Goal: Task Accomplishment & Management: Manage account settings

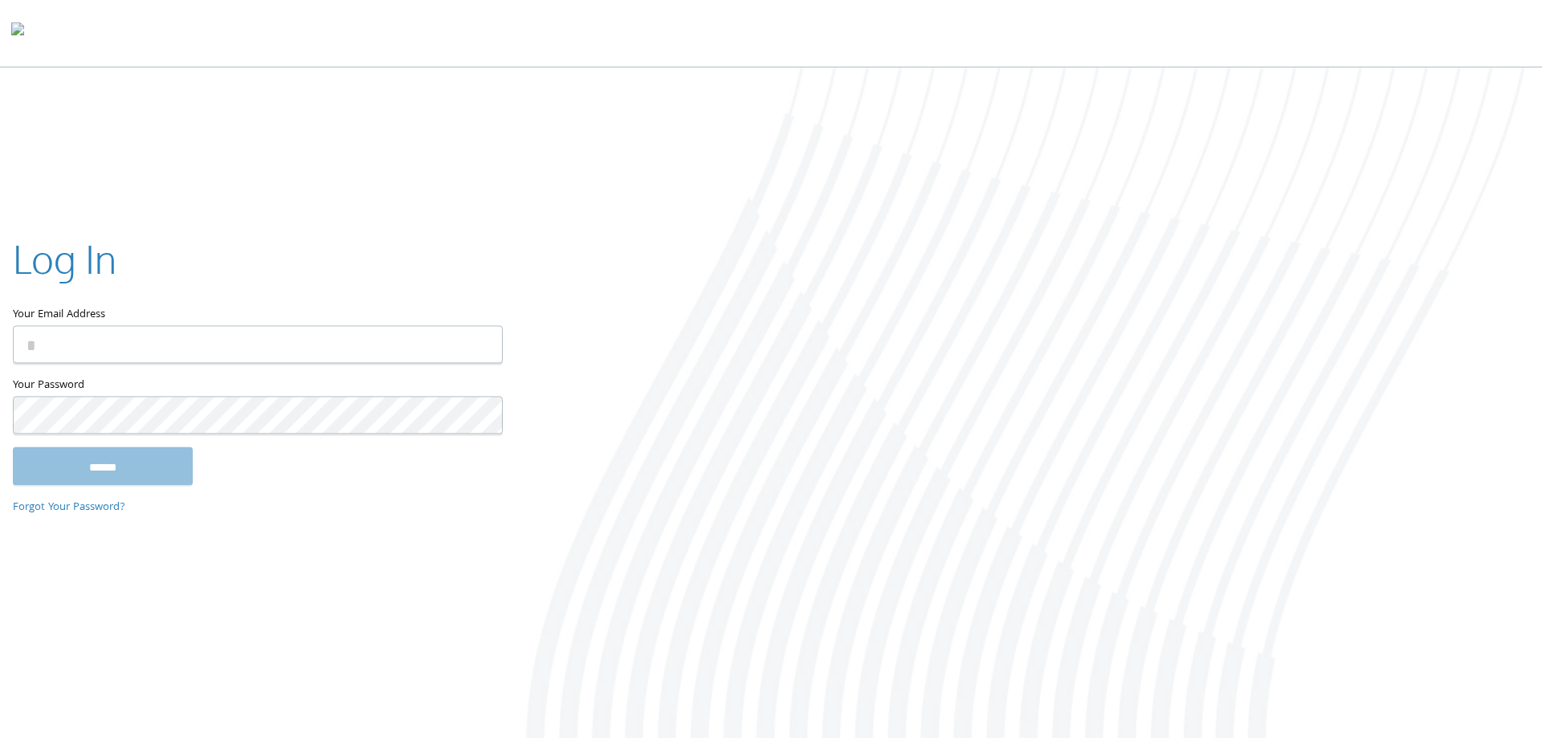
type input "**********"
click at [131, 467] on input "******" at bounding box center [103, 466] width 180 height 39
type input "**********"
click at [99, 465] on input "******" at bounding box center [103, 466] width 180 height 39
